Goal: Entertainment & Leisure: Consume media (video, audio)

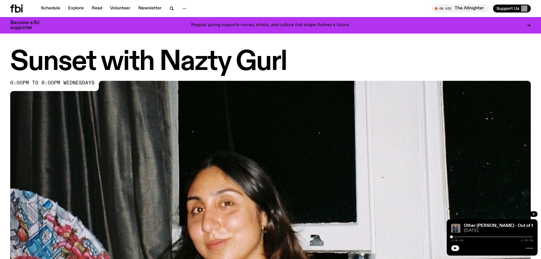
scroll to position [140, 0]
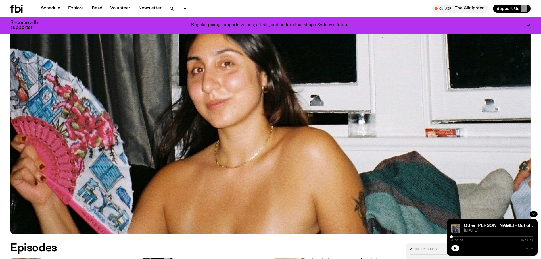
click at [20, 8] on icon at bounding box center [18, 9] width 6 height 8
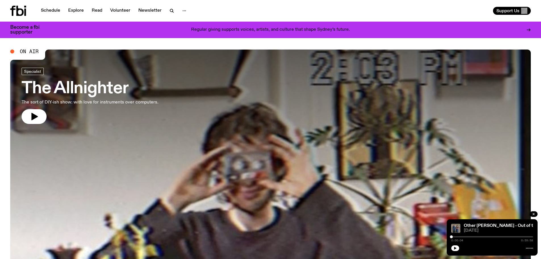
click at [456, 7] on div "Support Us" at bounding box center [402, 11] width 258 height 8
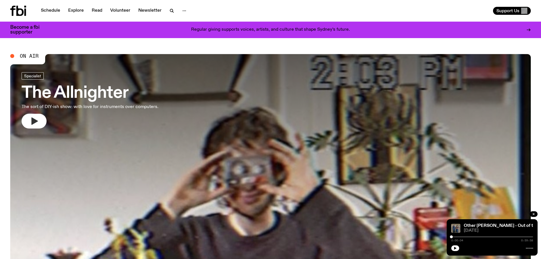
click at [37, 117] on icon "button" at bounding box center [34, 120] width 9 height 9
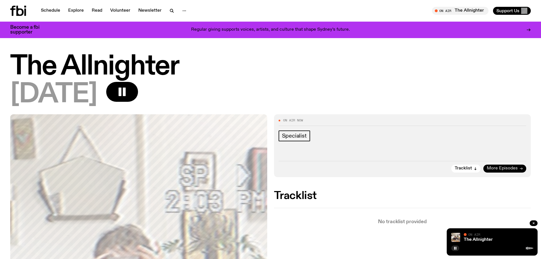
click at [504, 167] on span "More Episodes" at bounding box center [501, 168] width 31 height 4
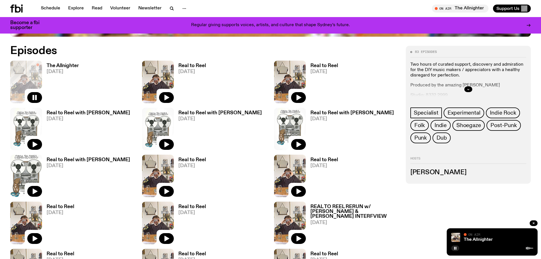
scroll to position [281, 0]
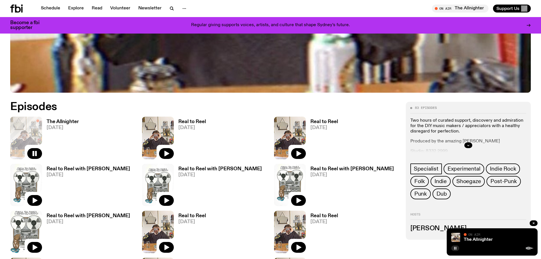
click at [452, 246] on button "button" at bounding box center [455, 248] width 8 height 6
